Goal: Check status: Check status

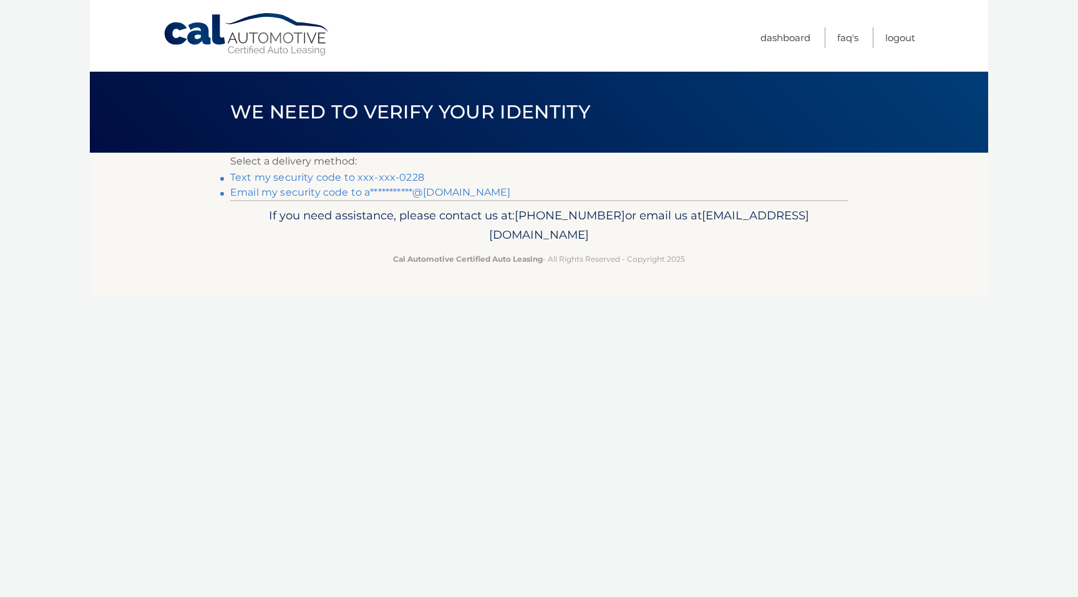
click at [310, 187] on link "**********" at bounding box center [370, 192] width 280 height 12
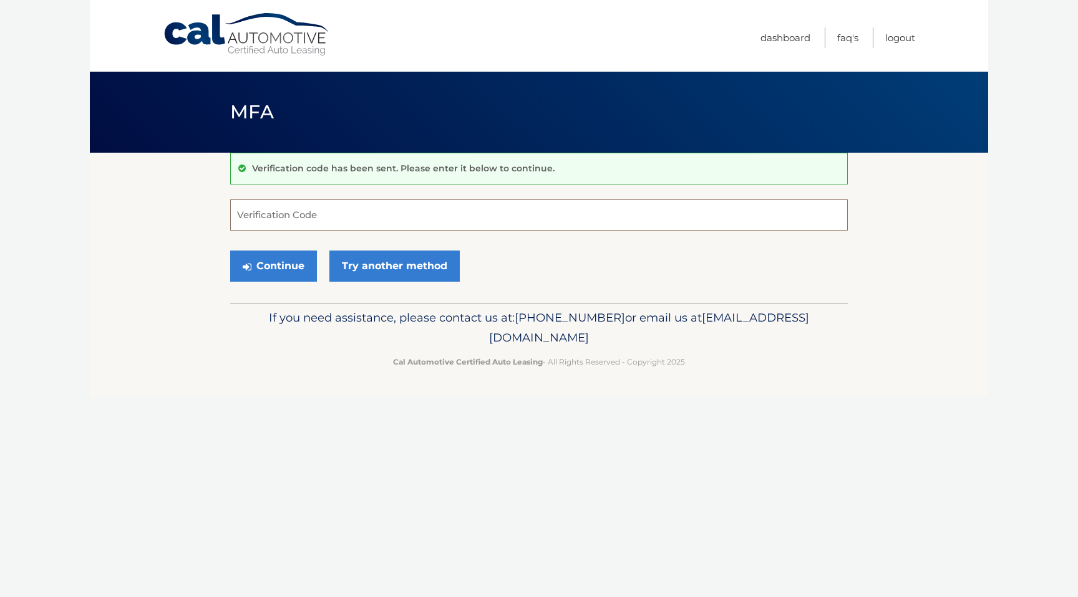
click at [454, 220] on input "Verification Code" at bounding box center [538, 215] width 617 height 31
paste input "361552"
type input "361552"
click at [210, 327] on footer "If you need assistance, please contact us at: [PHONE_NUMBER] or email us at [EM…" at bounding box center [539, 350] width 898 height 95
click at [285, 266] on button "Continue" at bounding box center [273, 266] width 87 height 31
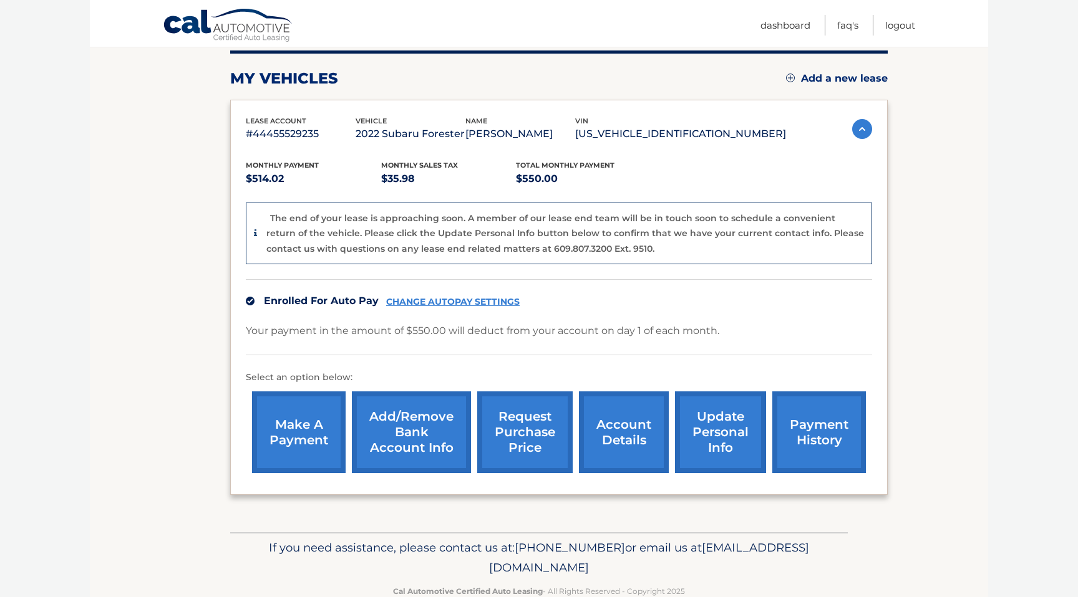
scroll to position [163, 0]
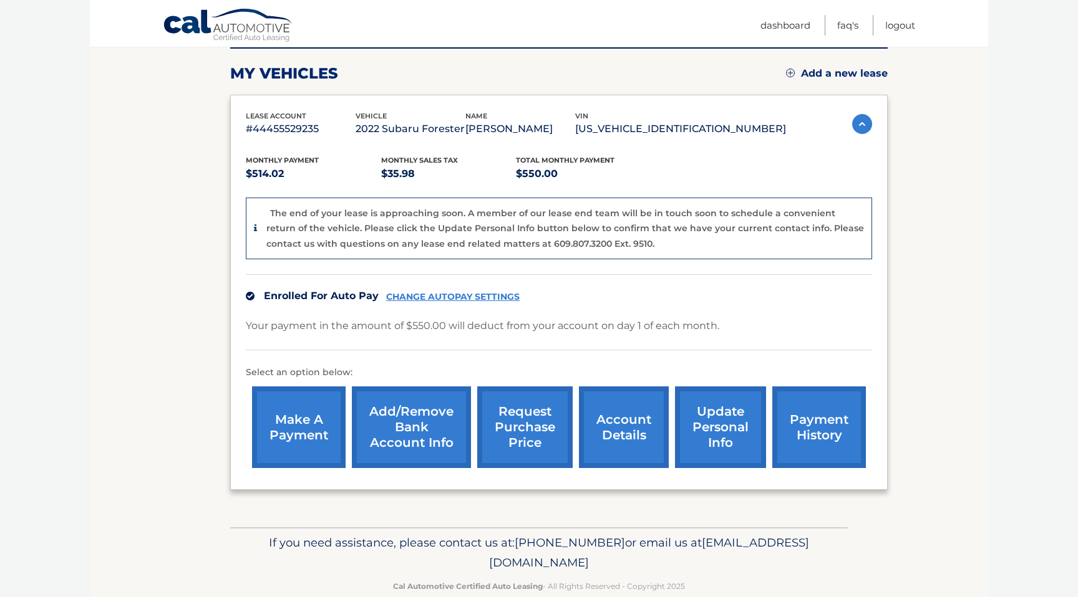
click at [625, 430] on link "account details" at bounding box center [624, 428] width 90 height 82
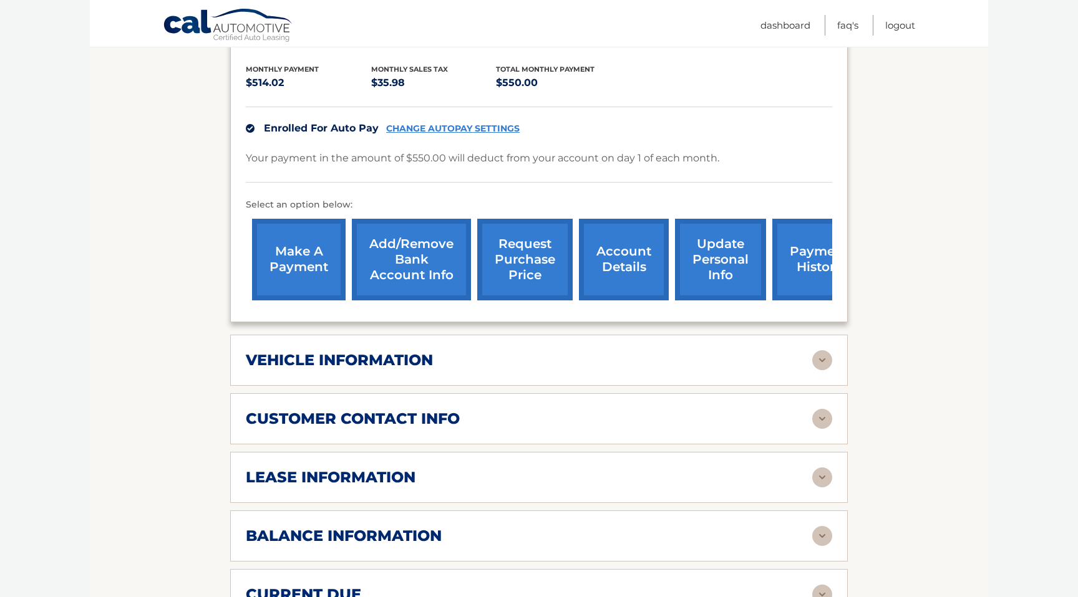
scroll to position [289, 0]
click at [561, 350] on div "vehicle information" at bounding box center [529, 359] width 566 height 19
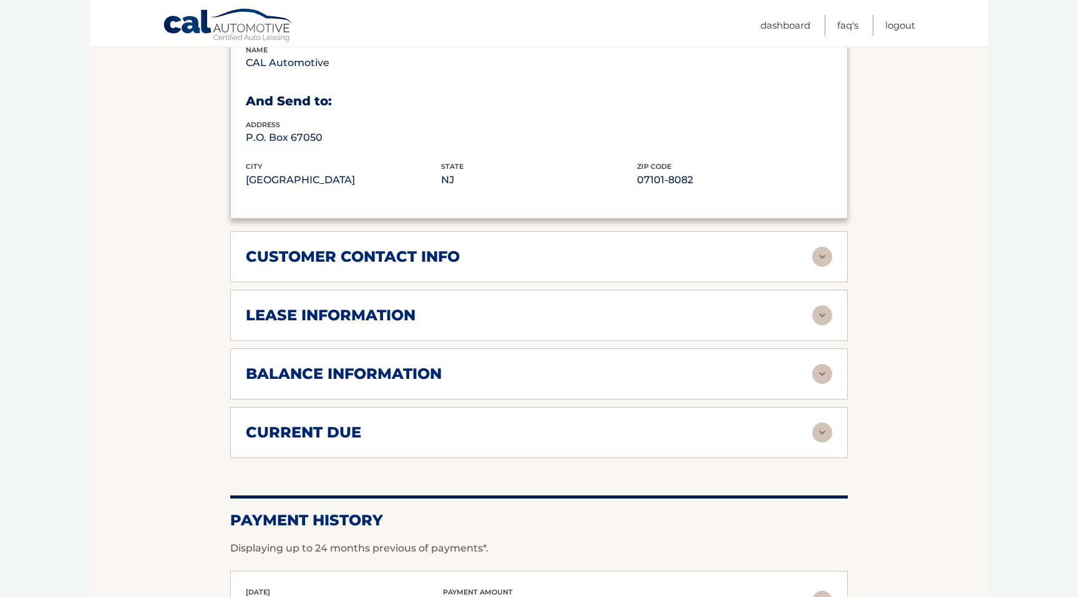
scroll to position [955, 0]
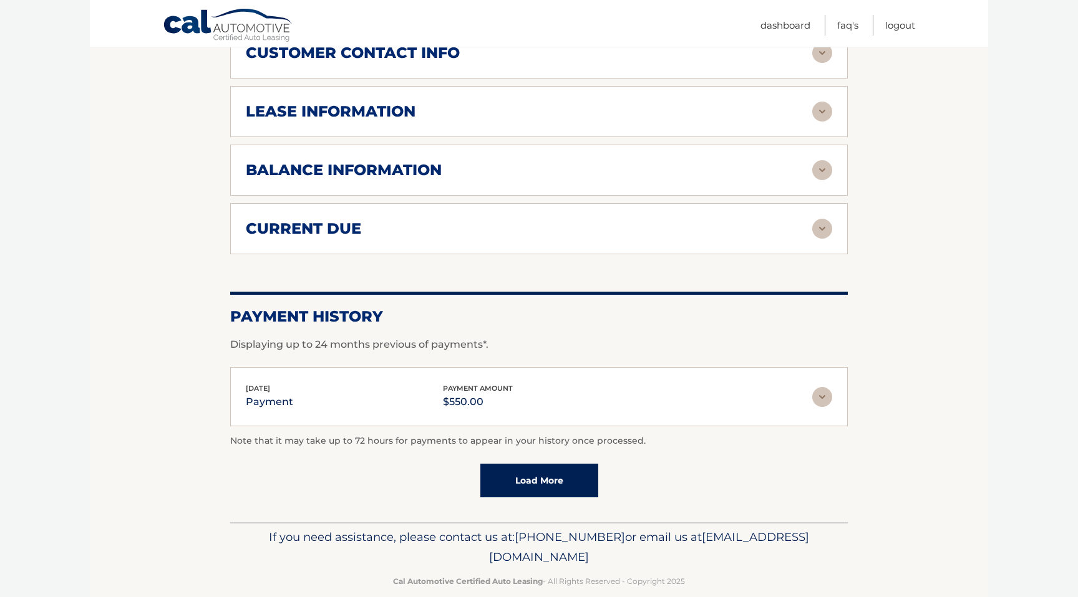
click at [813, 387] on img at bounding box center [822, 397] width 20 height 20
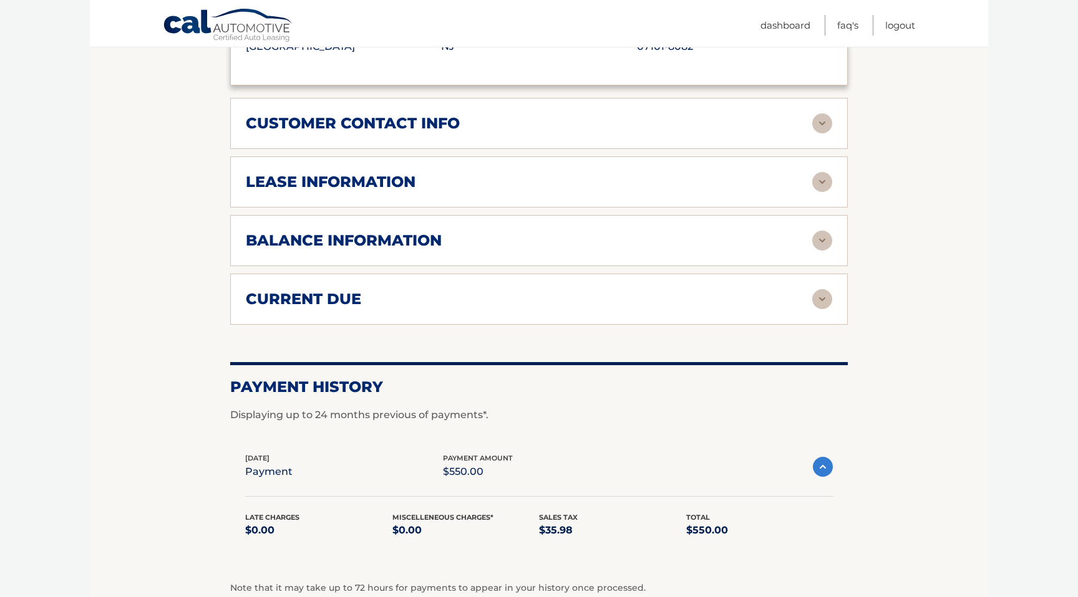
scroll to position [877, 0]
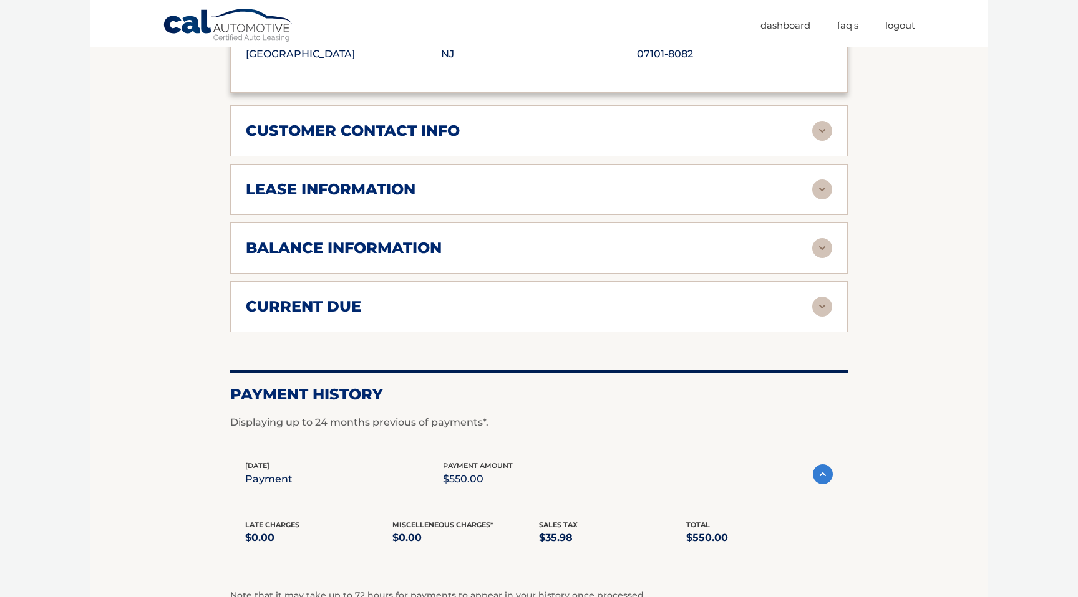
click at [814, 297] on img at bounding box center [822, 307] width 20 height 20
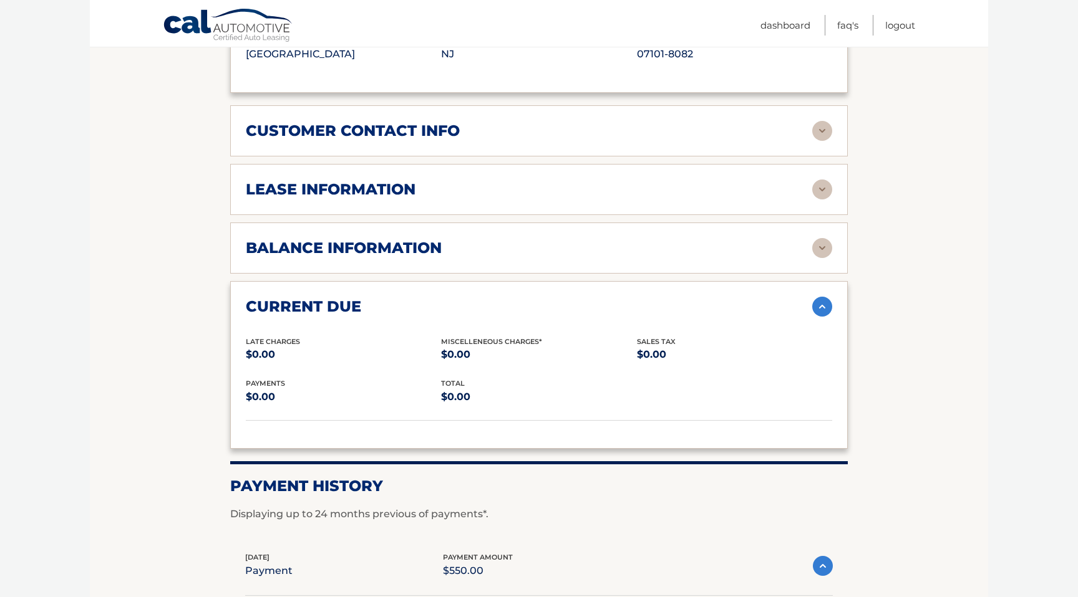
click at [815, 223] on div "balance information Payments Received 39 Payments Remaining Next Payment will b…" at bounding box center [538, 248] width 617 height 51
click at [819, 238] on img at bounding box center [822, 248] width 20 height 20
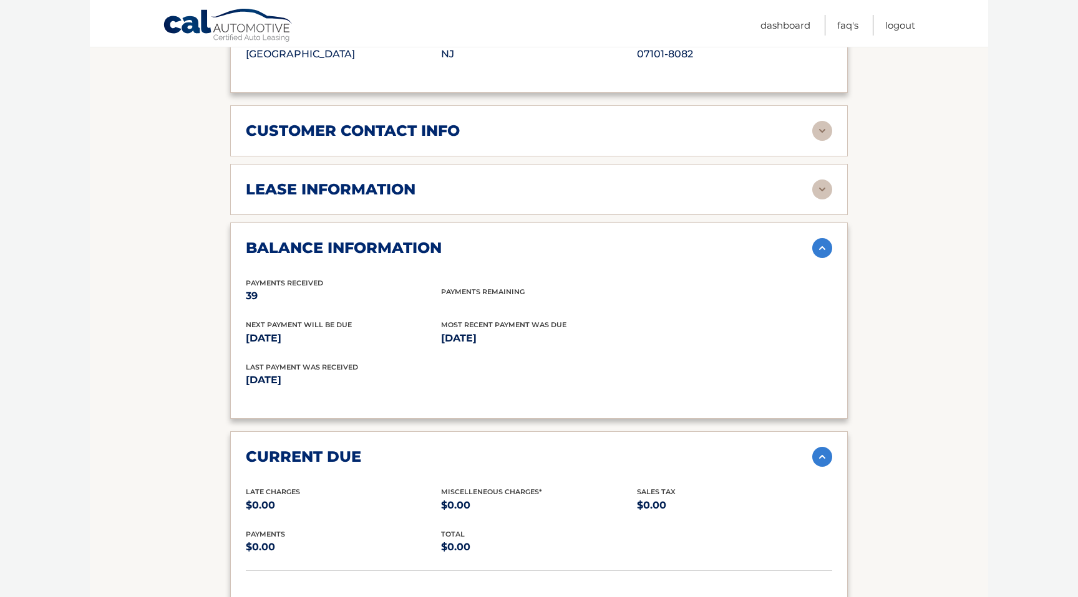
click at [819, 180] on img at bounding box center [822, 190] width 20 height 20
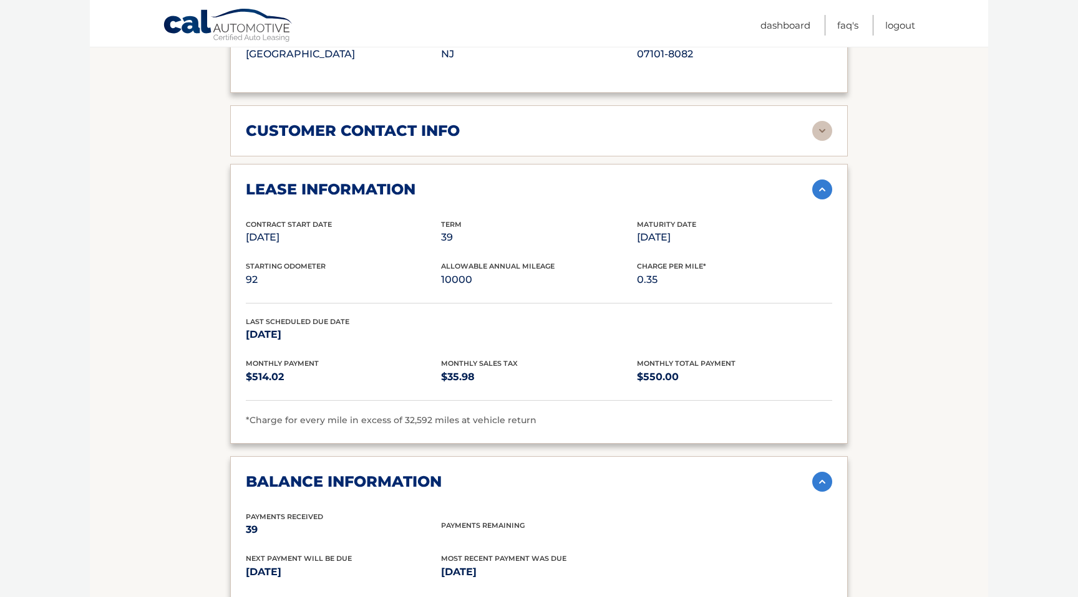
click at [816, 105] on div "customer contact info full name ANTHONY GANGA street address 6587 NW 2ND ST cit…" at bounding box center [538, 130] width 617 height 51
click at [820, 121] on img at bounding box center [822, 131] width 20 height 20
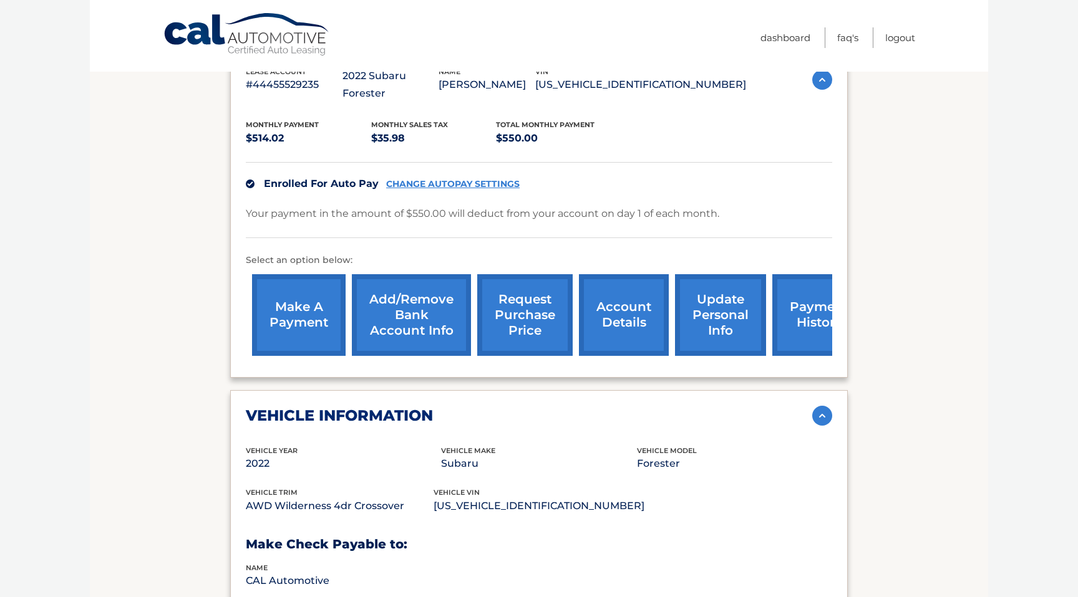
scroll to position [0, 0]
